Goal: Task Accomplishment & Management: Use online tool/utility

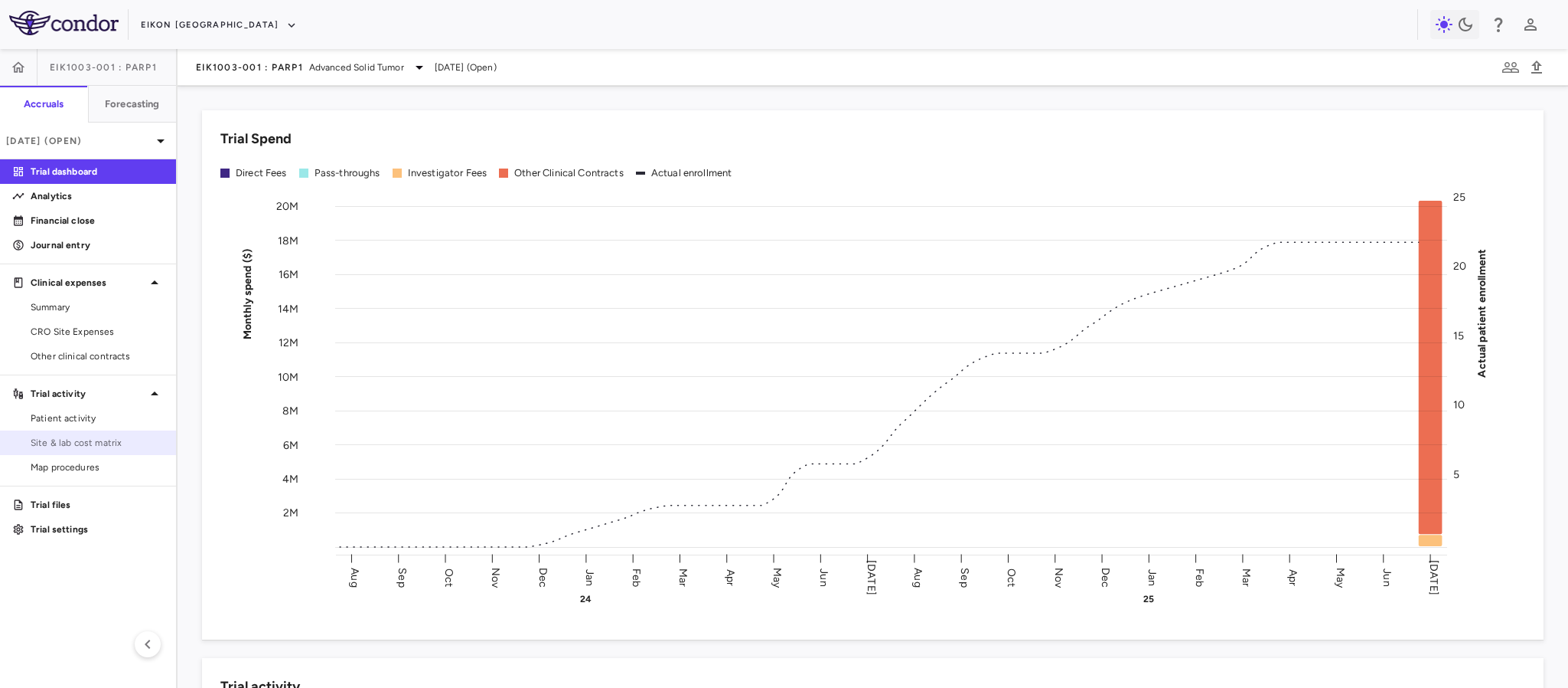
click at [62, 448] on span "Site & lab cost matrix" at bounding box center [97, 443] width 133 height 14
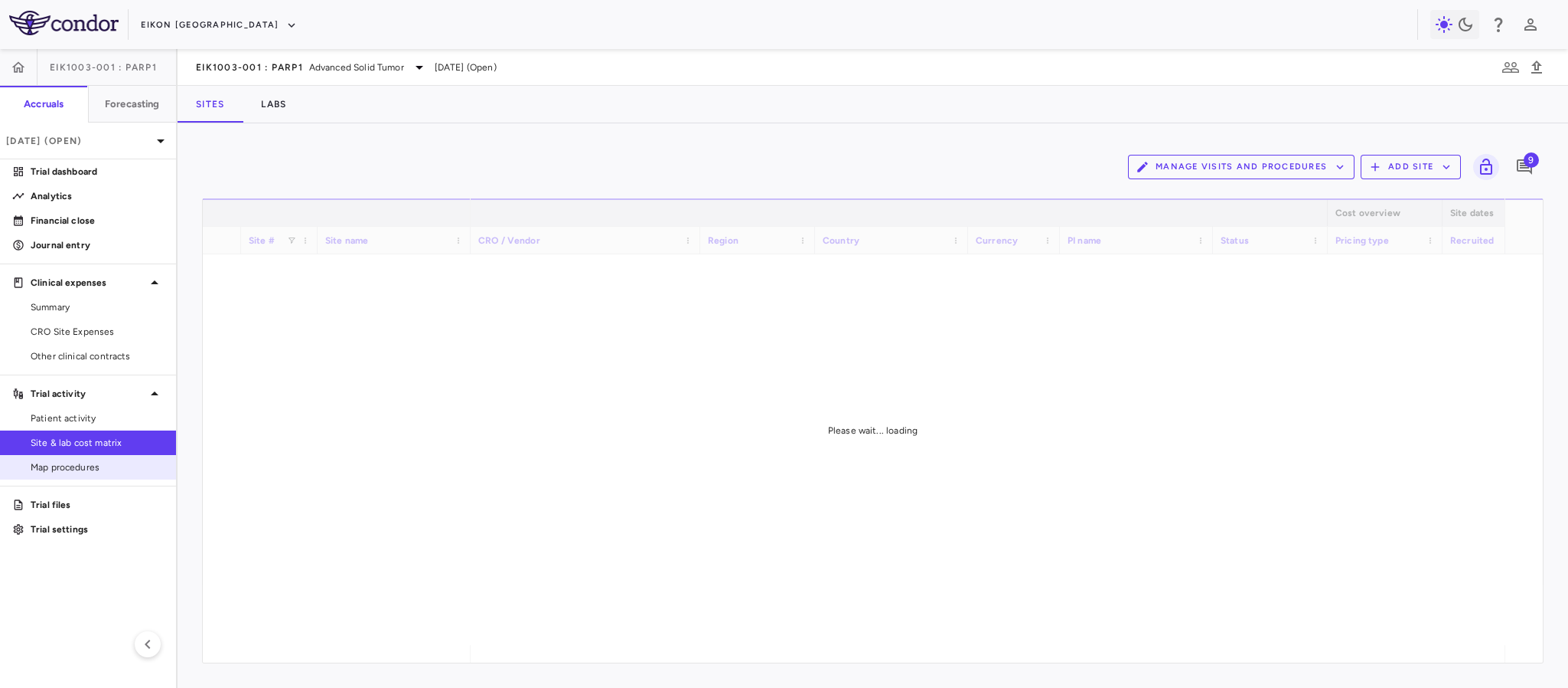
click at [53, 460] on span "Map procedures" at bounding box center [97, 467] width 133 height 14
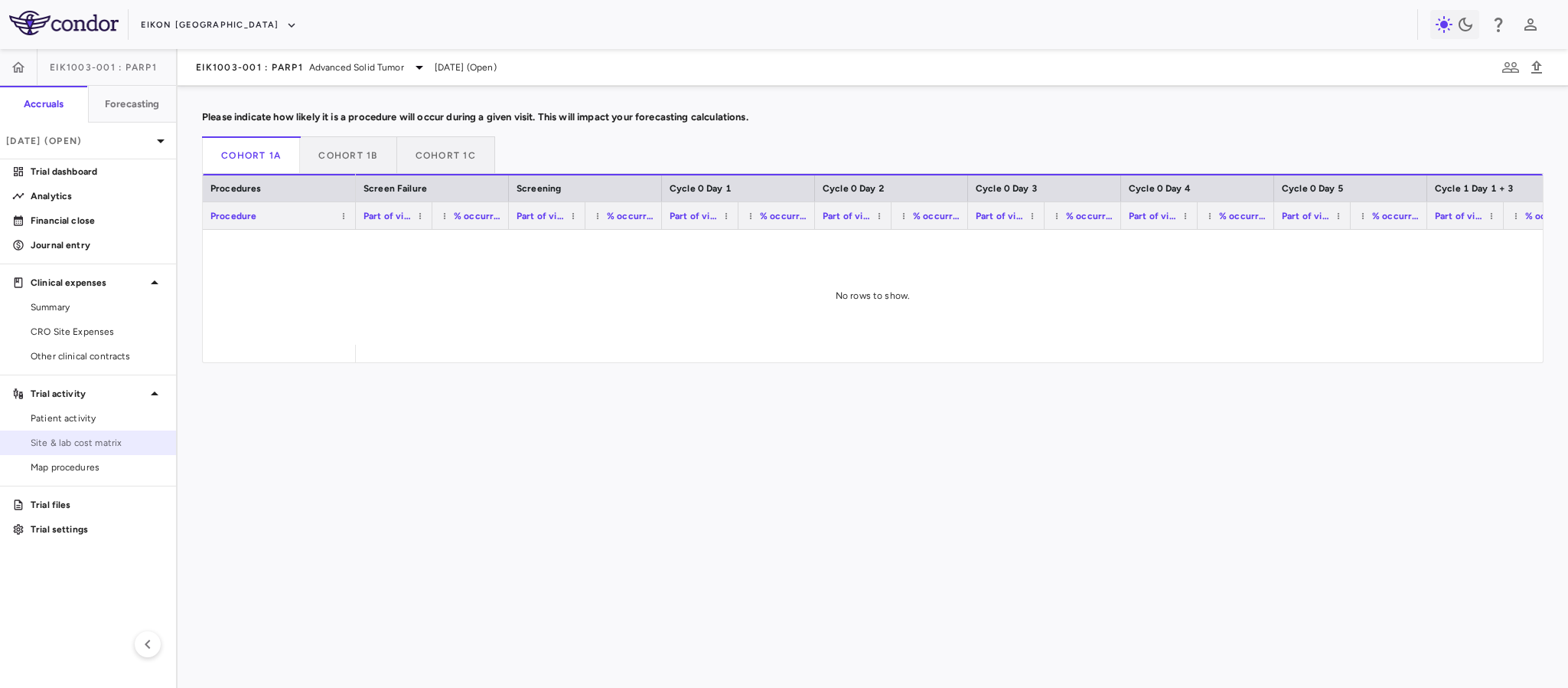
click at [49, 451] on link "Site & lab cost matrix" at bounding box center [88, 443] width 176 height 23
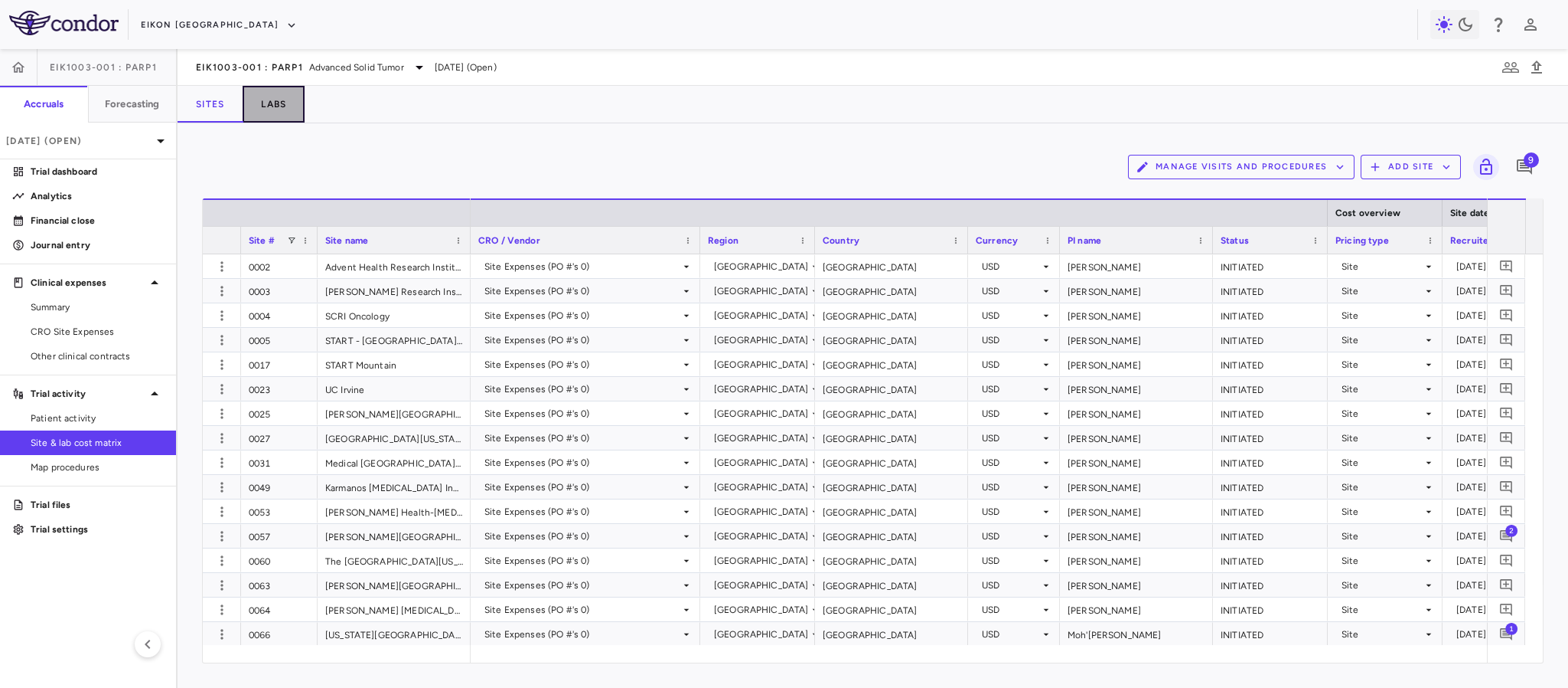
click at [275, 111] on button "Labs" at bounding box center [273, 104] width 62 height 37
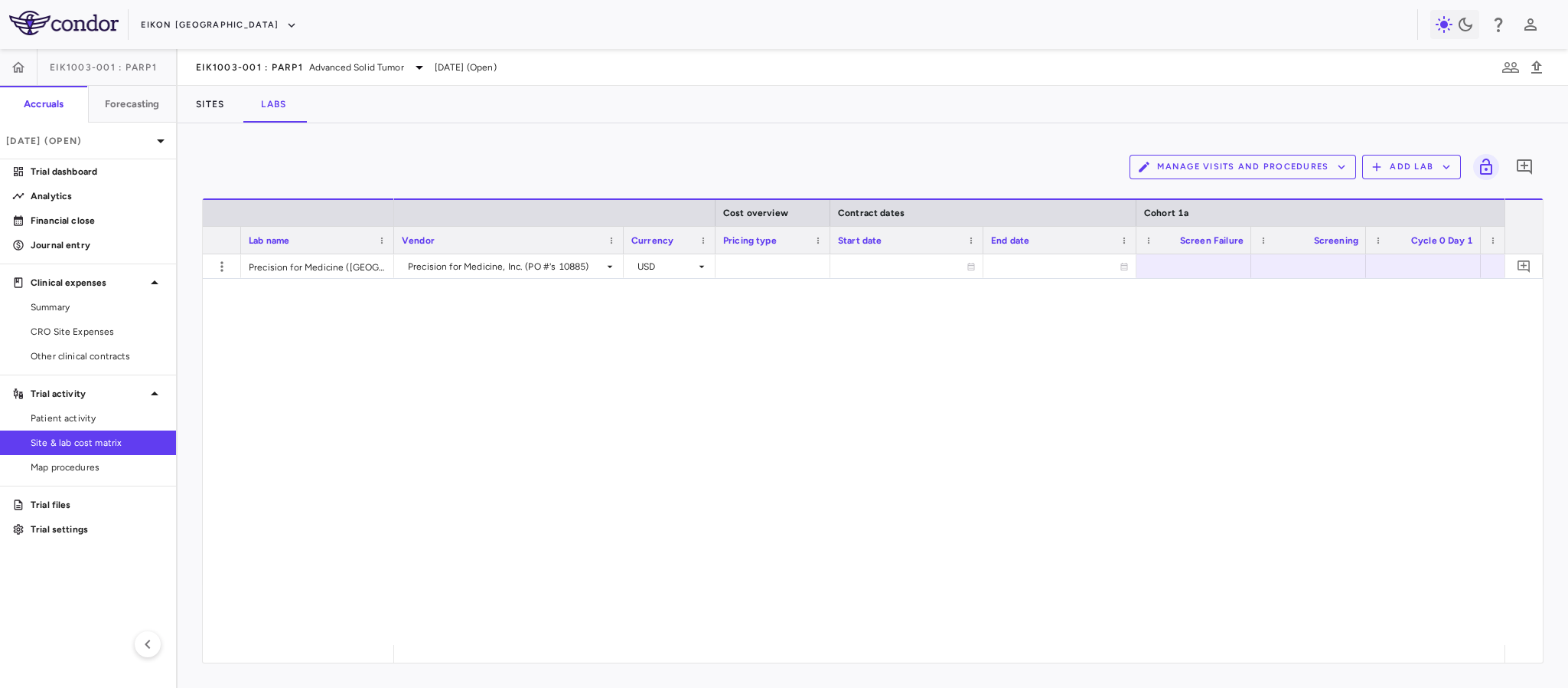
click at [1424, 161] on button "Add Lab" at bounding box center [1411, 167] width 98 height 25
click at [1401, 198] on li "Add new lab" at bounding box center [1404, 203] width 57 height 23
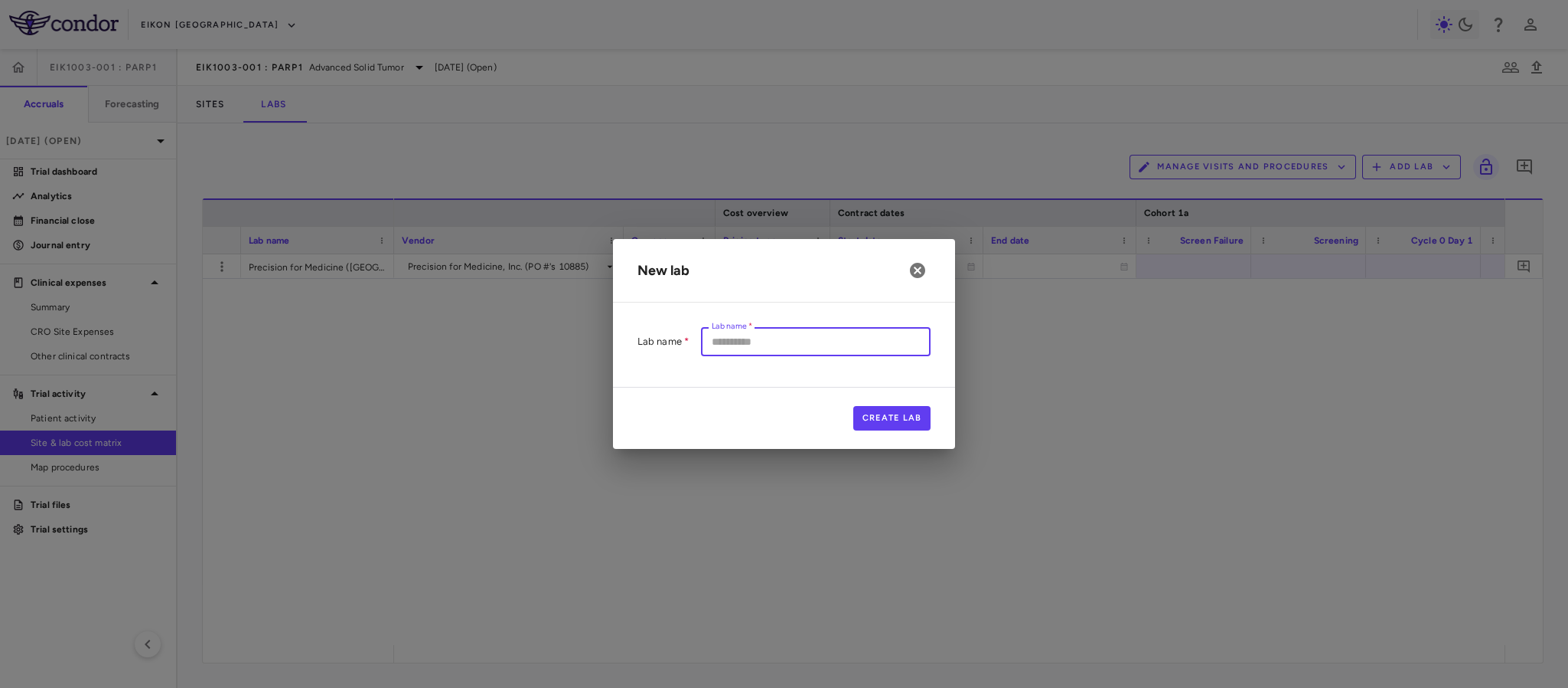
click at [771, 348] on input "Lab name   *" at bounding box center [815, 341] width 230 height 28
type input "******"
click at [887, 414] on button "Create Lab" at bounding box center [892, 418] width 78 height 25
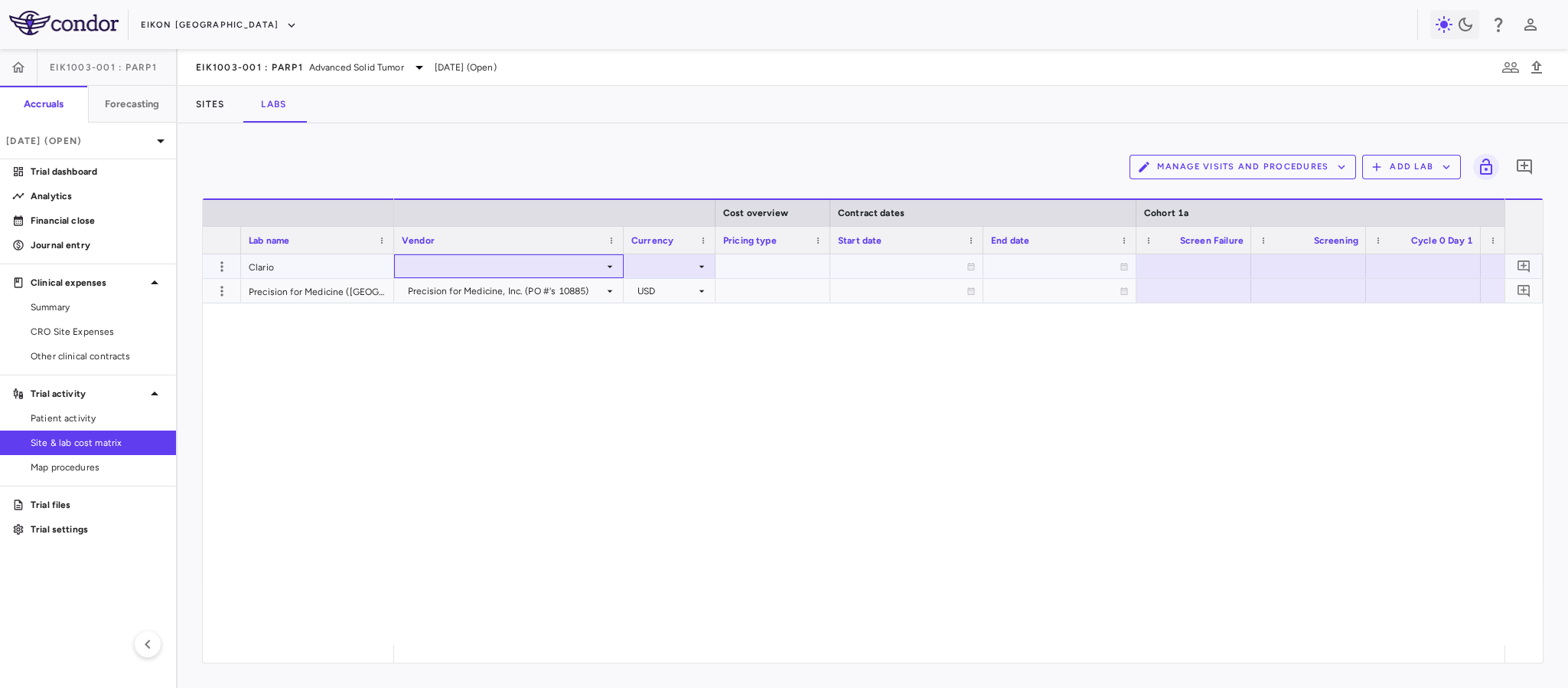
click at [607, 267] on icon at bounding box center [610, 267] width 12 height 12
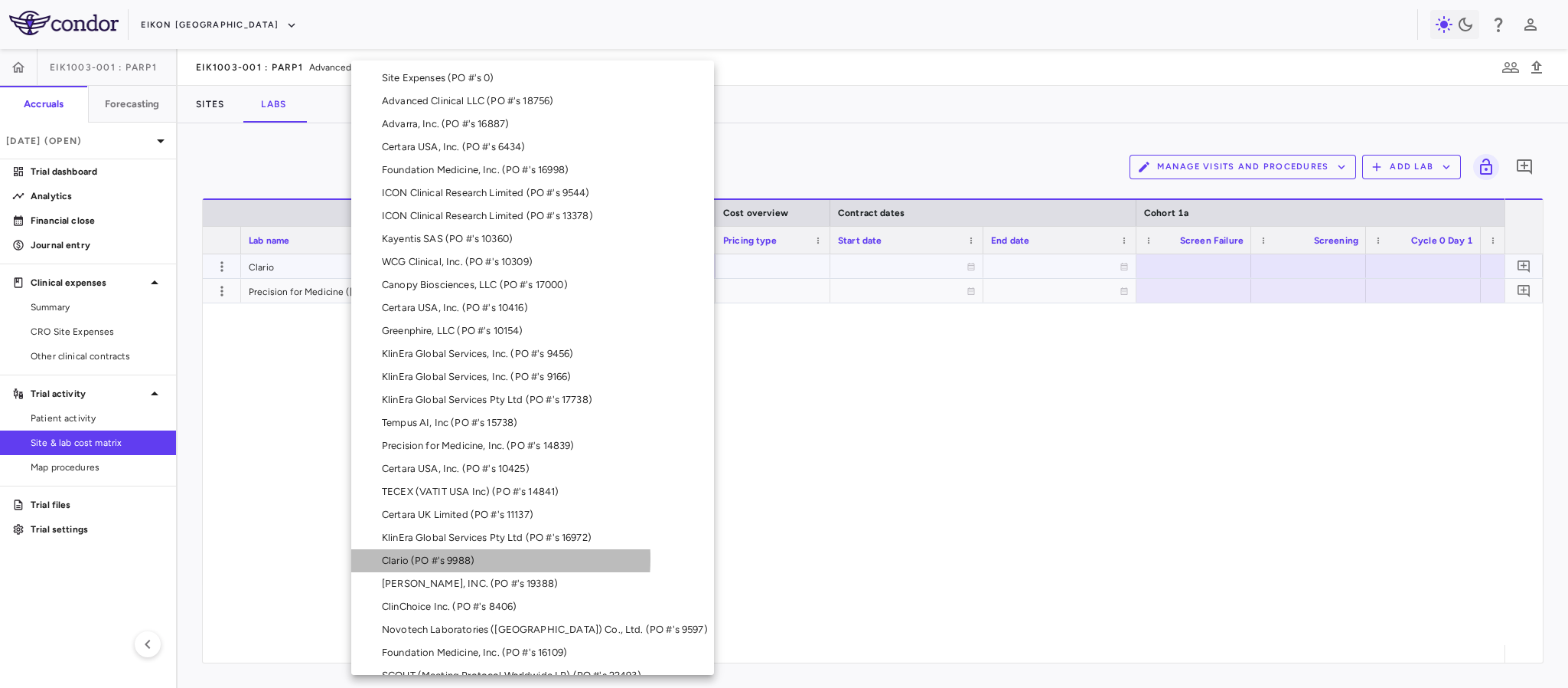
click at [443, 558] on div "Clario (PO #'s 9988)" at bounding box center [431, 560] width 98 height 14
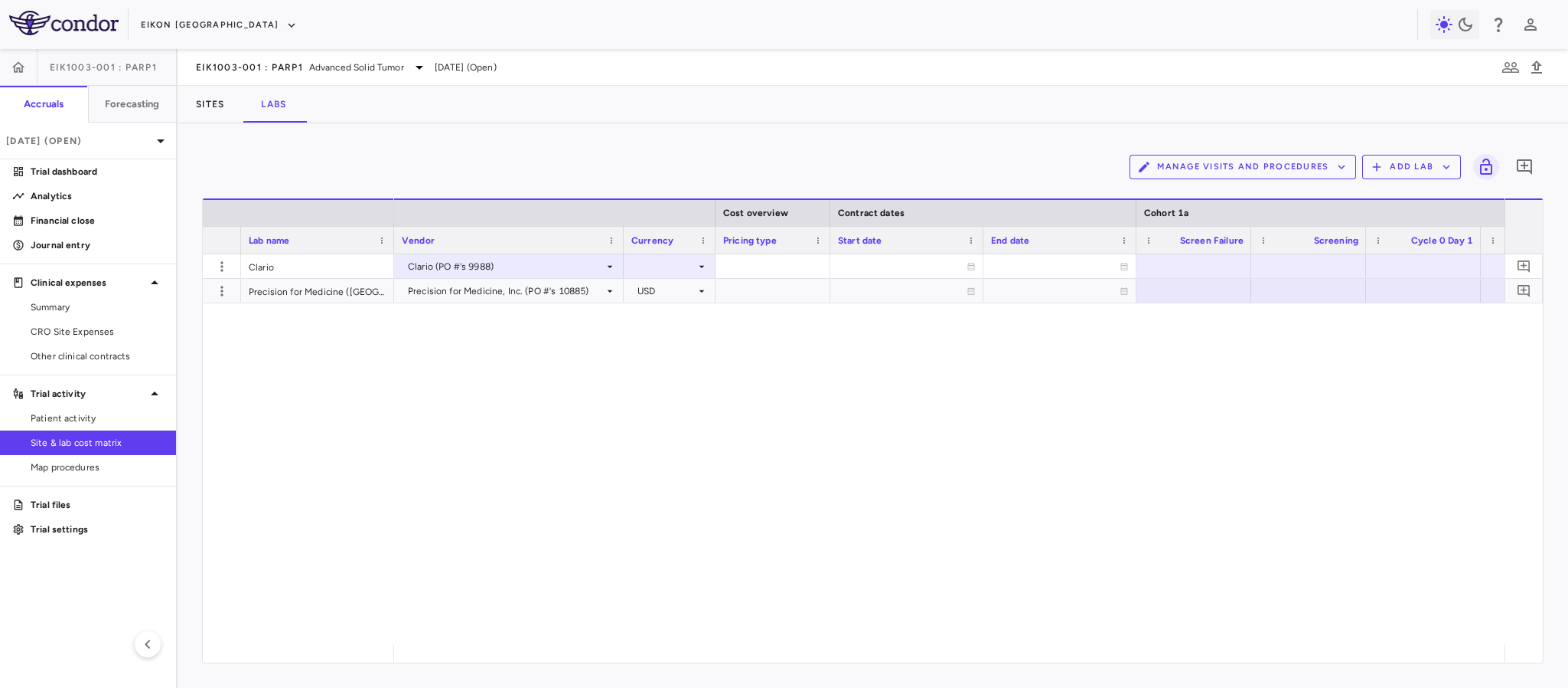
click at [372, 412] on div "Clario Precision for Medicine (TX) Inc. Clario (PO #'s 9988) Precision for Medi…" at bounding box center [873, 450] width 1340 height 391
click at [700, 262] on icon at bounding box center [702, 267] width 12 height 12
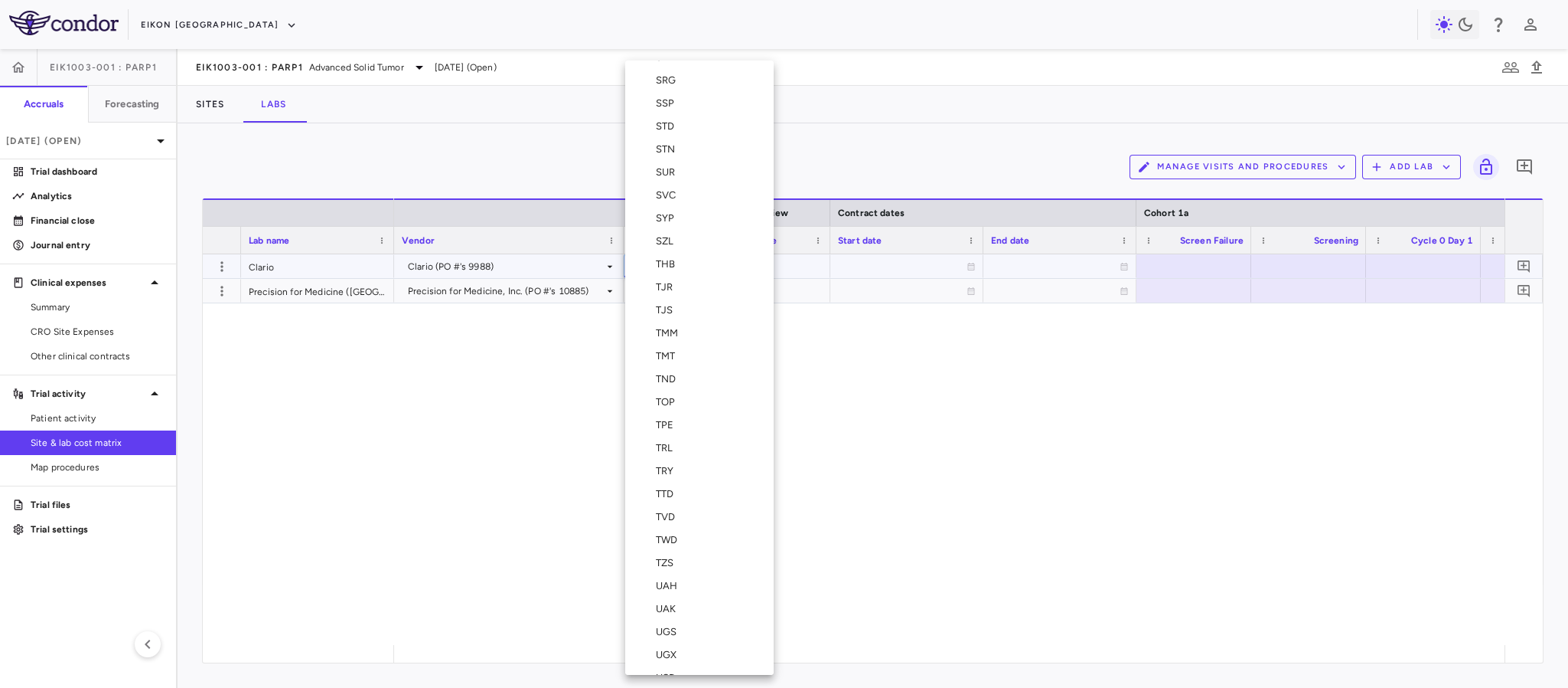
scroll to position [5513, 0]
click at [651, 425] on div "USD" at bounding box center [653, 423] width 56 height 14
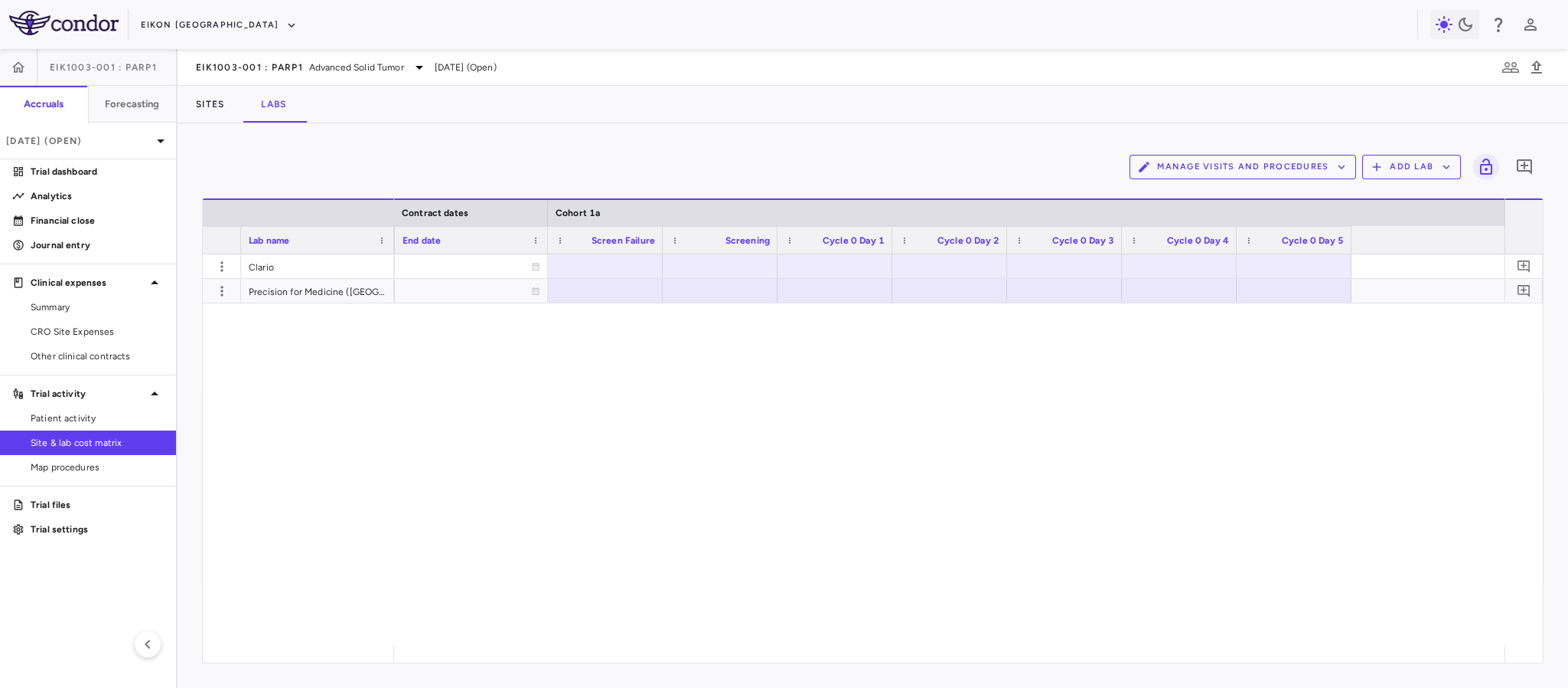
scroll to position [0, 718]
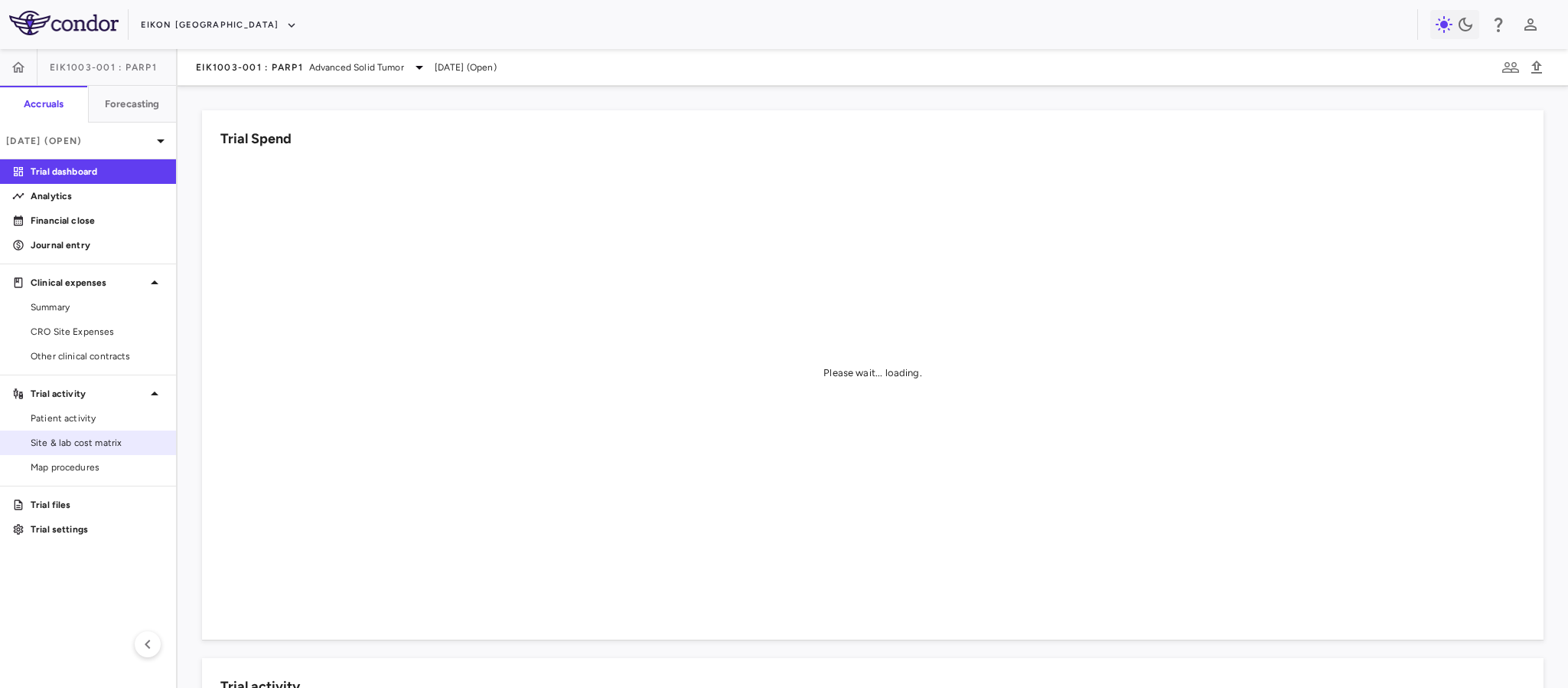
click at [88, 448] on span "Site & lab cost matrix" at bounding box center [97, 443] width 133 height 14
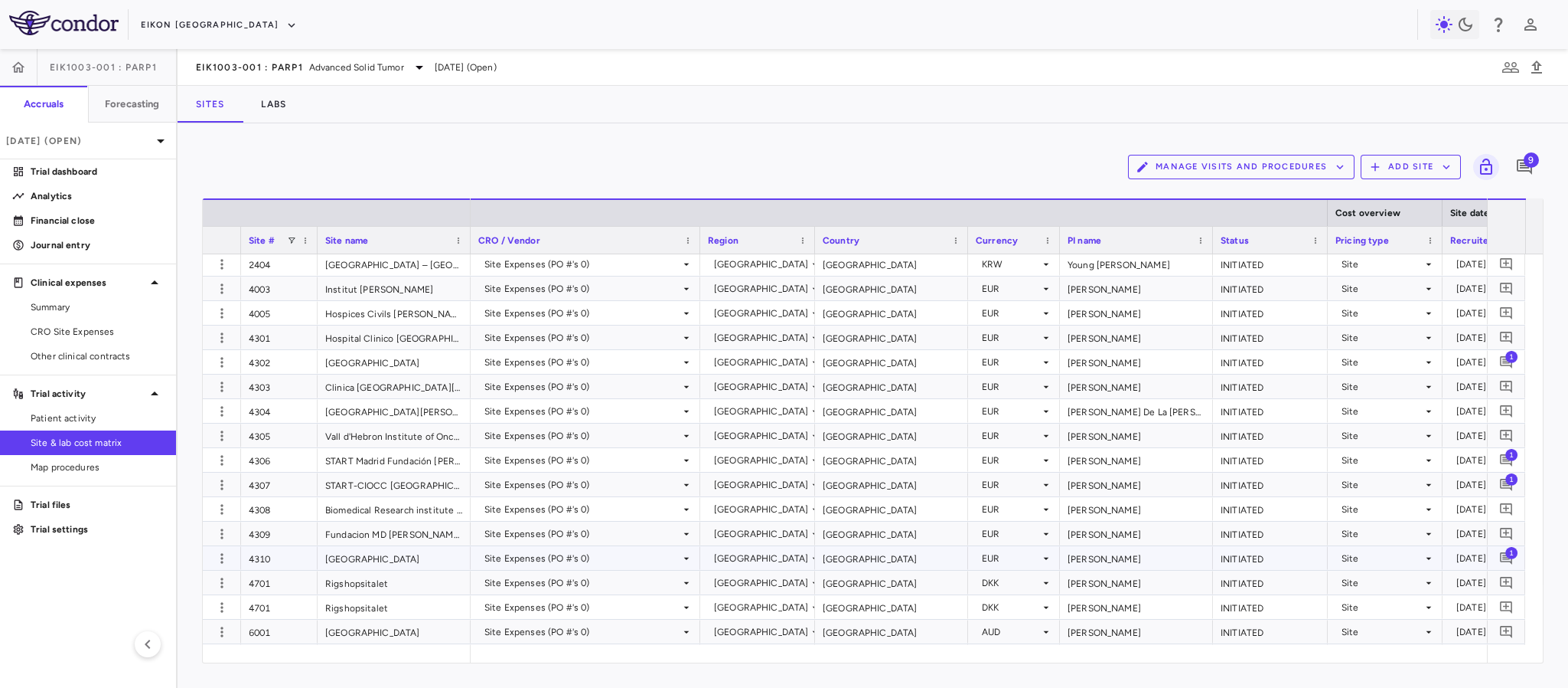
scroll to position [804, 0]
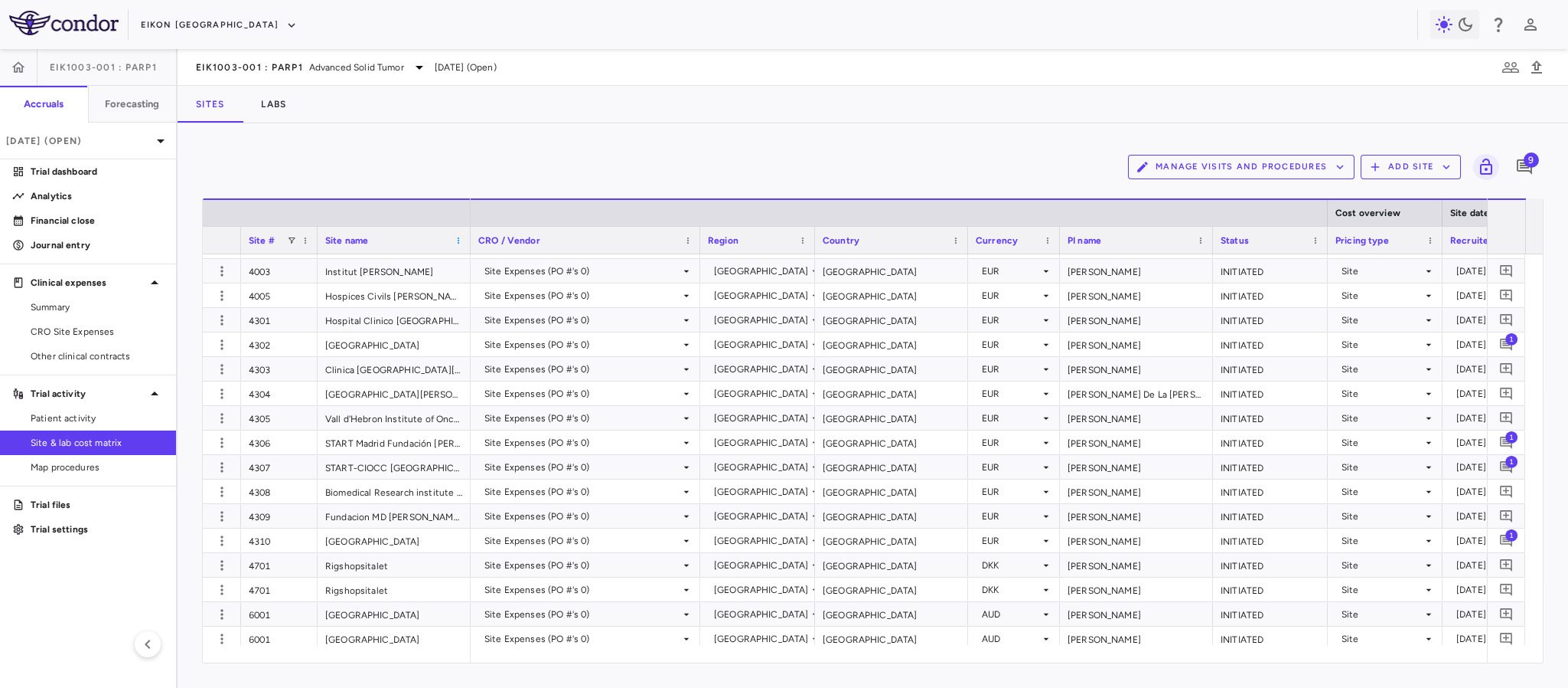
click at [457, 239] on span at bounding box center [458, 240] width 9 height 9
click at [439, 239] on div "Site name" at bounding box center [387, 240] width 124 height 19
click at [434, 239] on div "Site name 1" at bounding box center [387, 240] width 124 height 19
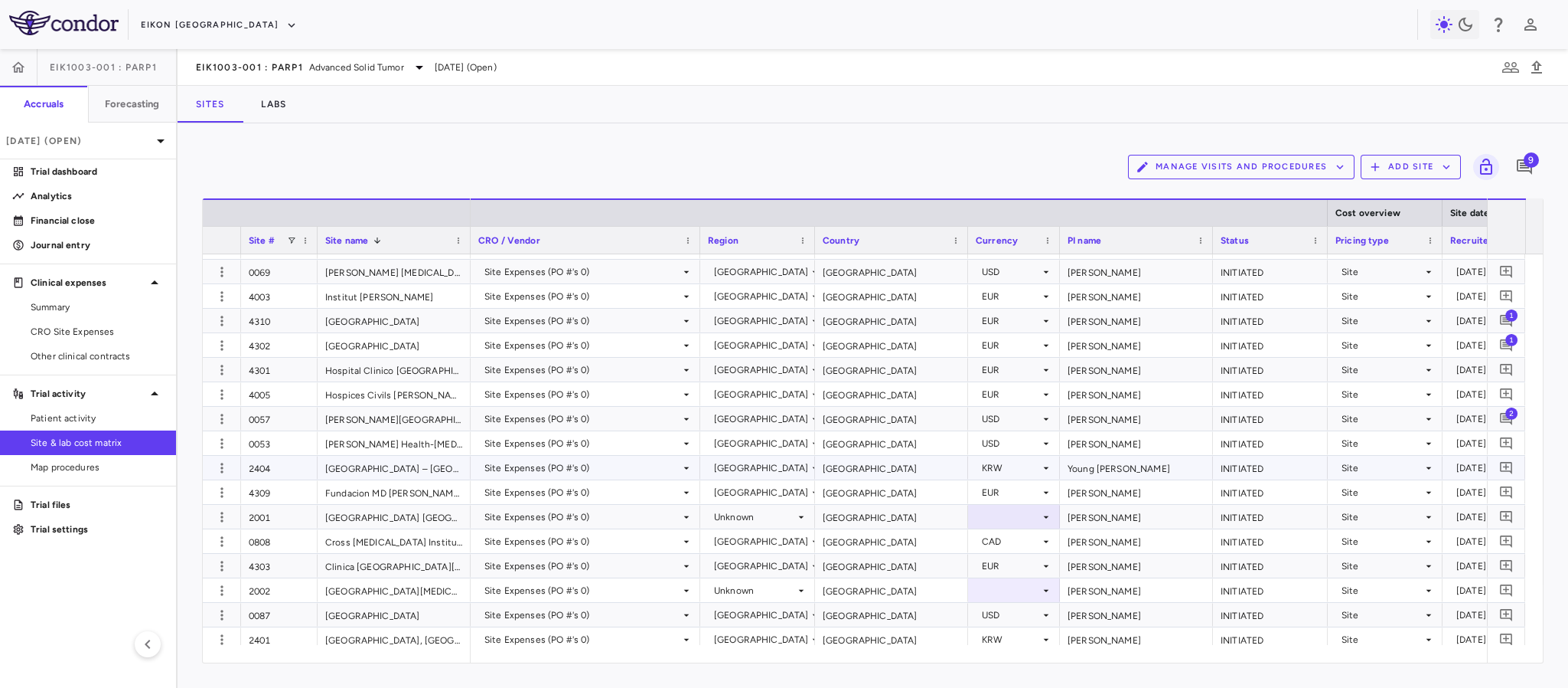
scroll to position [1055, 0]
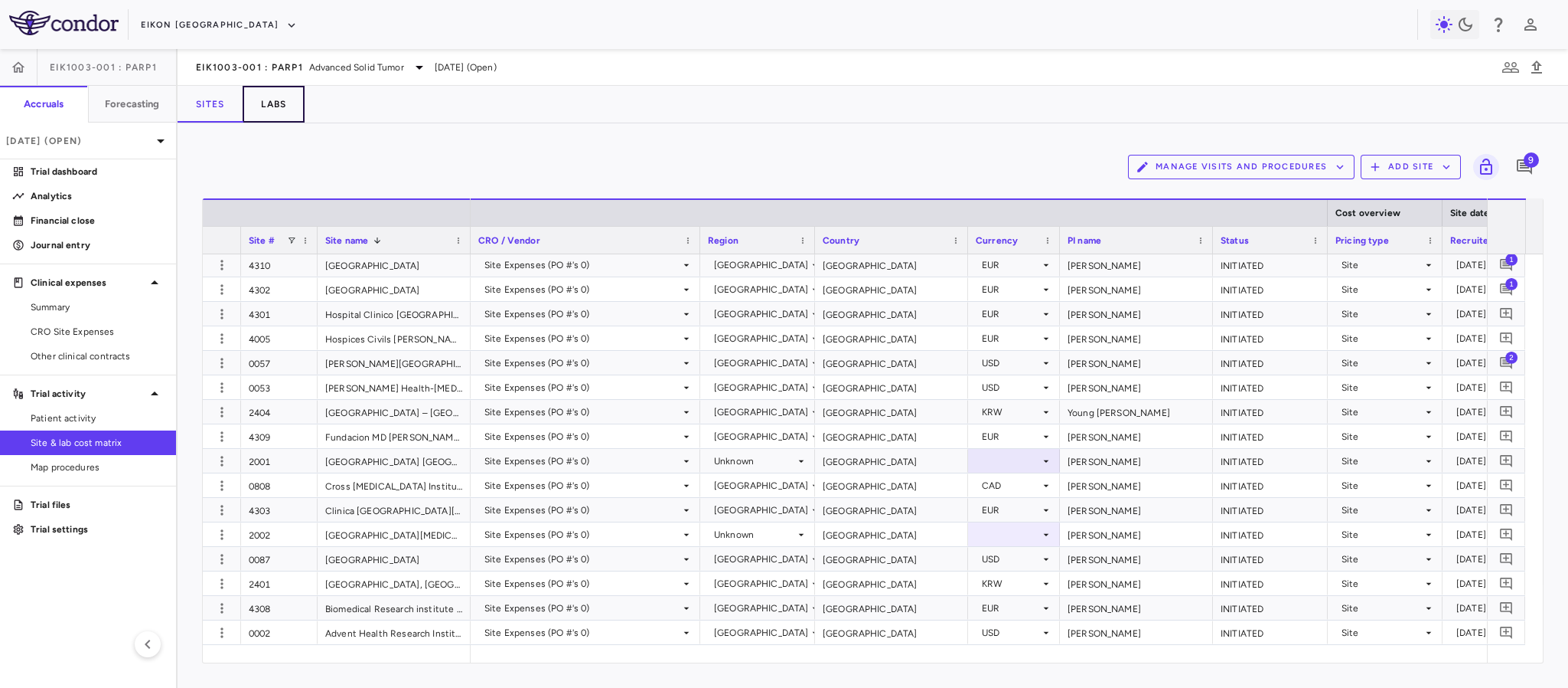
click at [279, 113] on button "Labs" at bounding box center [273, 104] width 62 height 37
